Goal: Transaction & Acquisition: Subscribe to service/newsletter

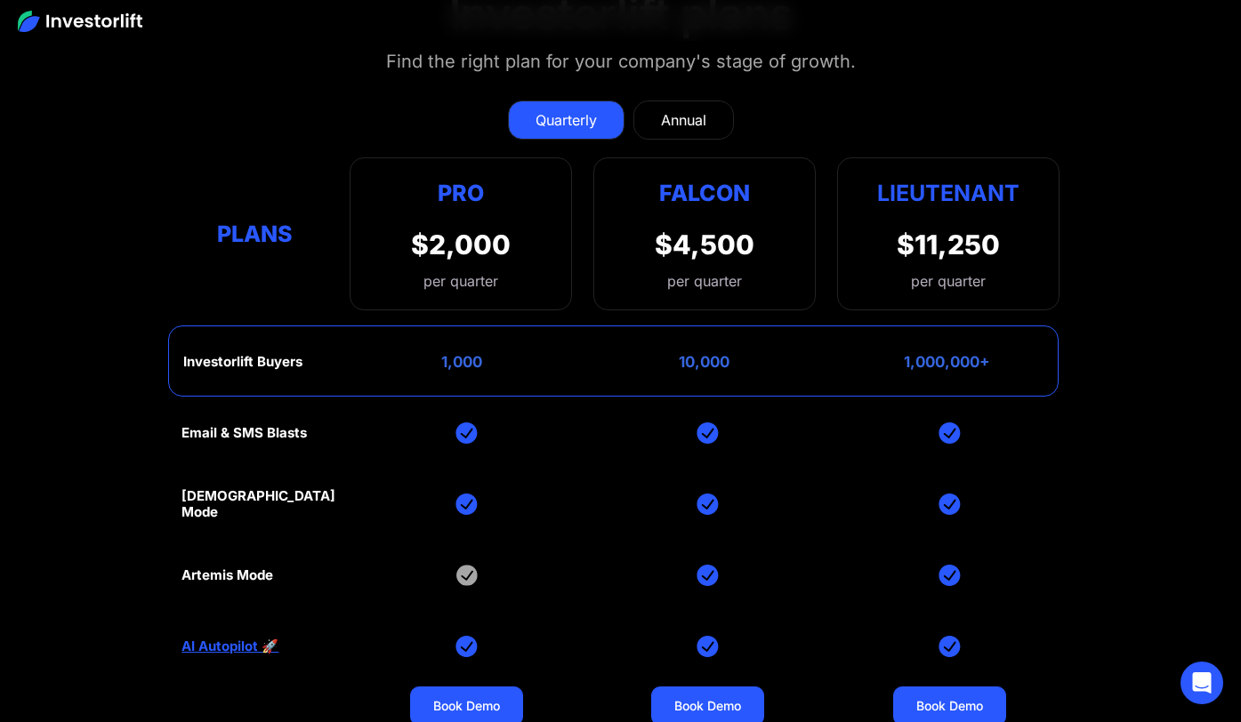
scroll to position [6988, 0]
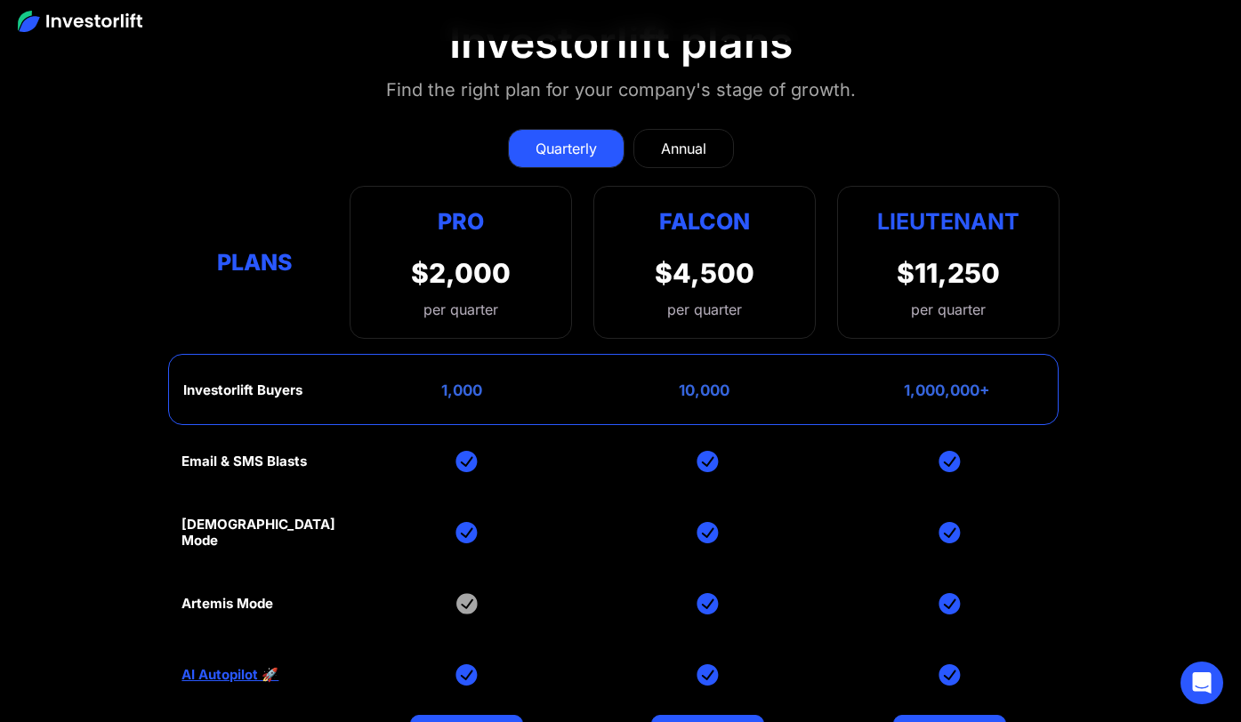
click at [714, 278] on div "$4,500" at bounding box center [705, 273] width 100 height 32
click at [476, 243] on div "Pro $2,000 per quarter" at bounding box center [461, 263] width 100 height 116
click at [676, 157] on div "Annual" at bounding box center [683, 148] width 45 height 21
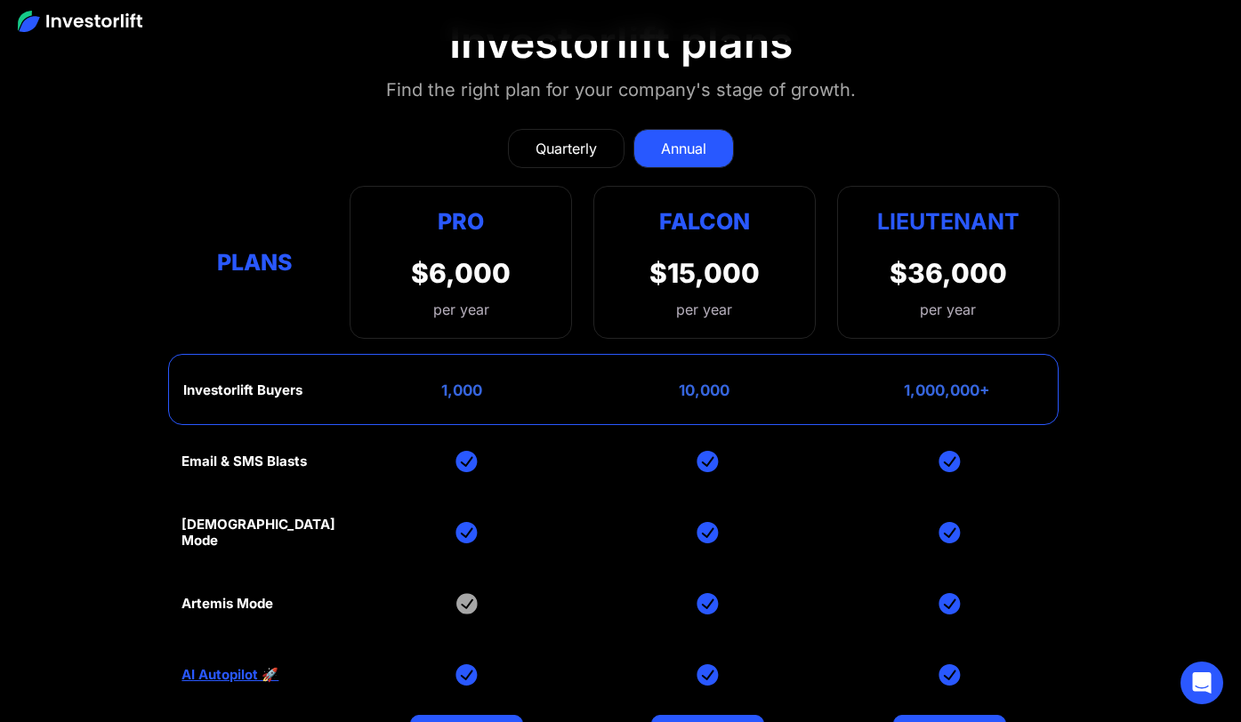
click at [453, 222] on div "Pro" at bounding box center [461, 222] width 100 height 35
click at [455, 222] on div "Pro" at bounding box center [461, 222] width 100 height 35
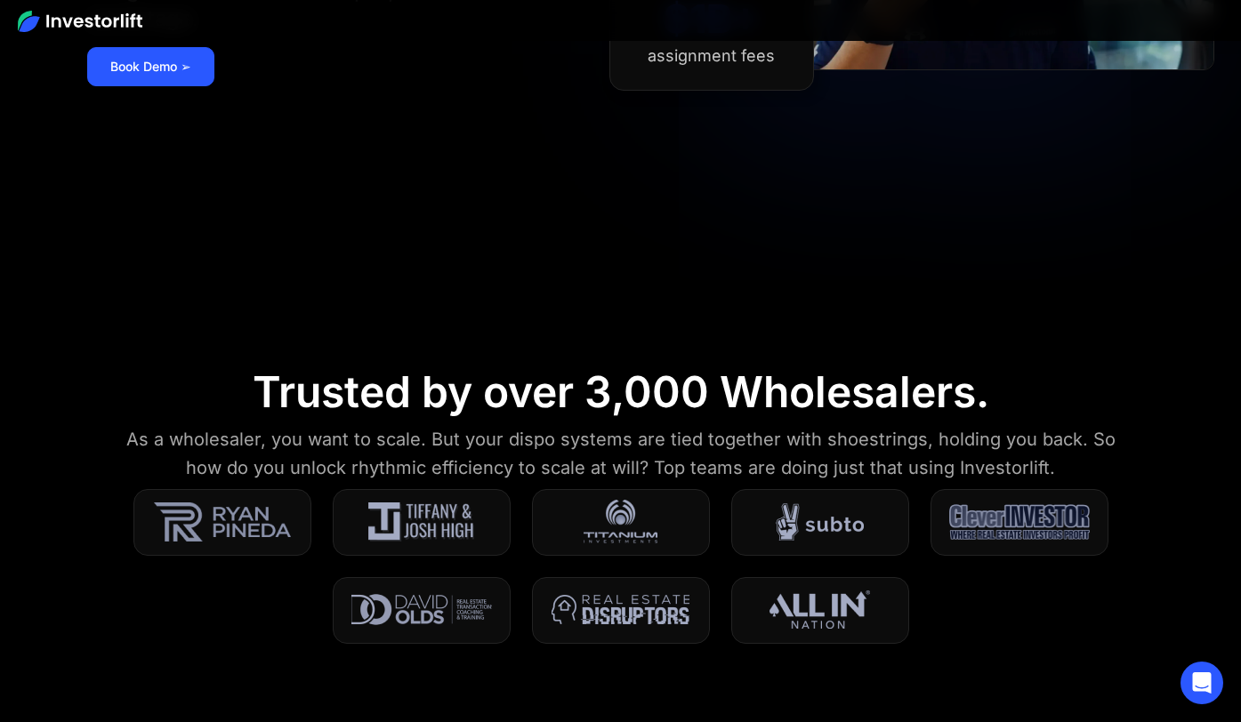
scroll to position [0, 0]
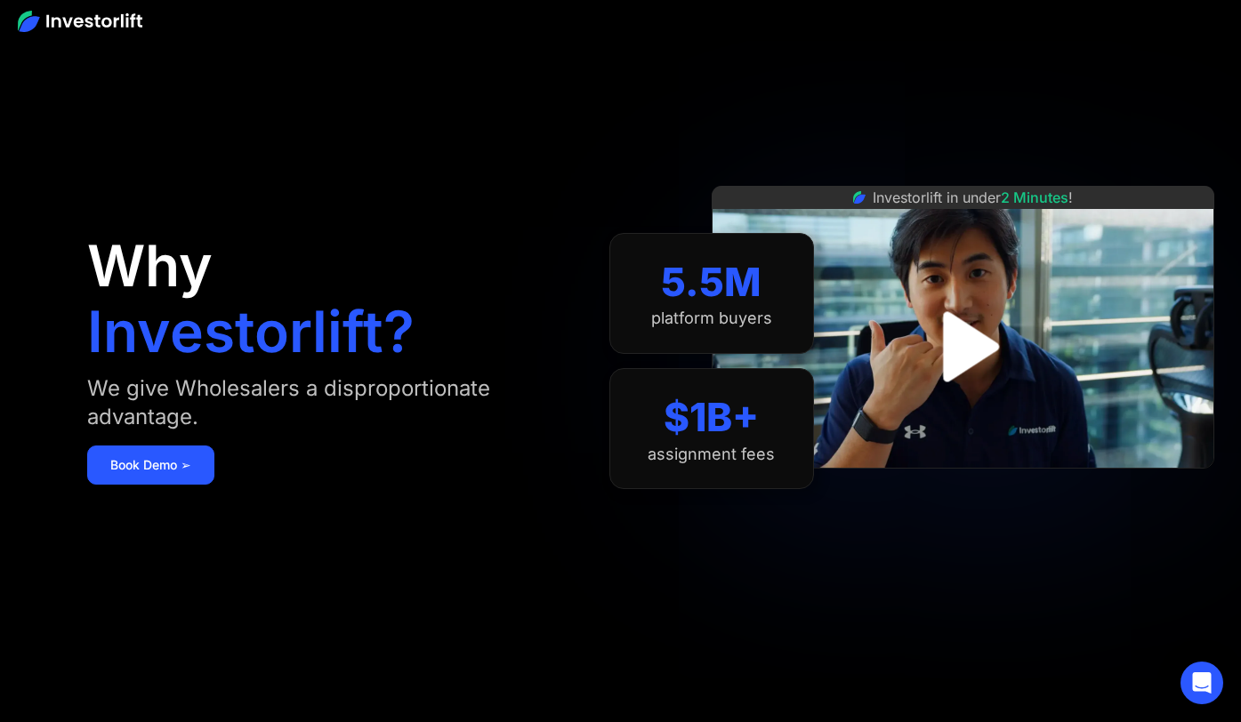
click at [958, 337] on img "open lightbox" at bounding box center [963, 346] width 127 height 127
